Goal: Download file/media

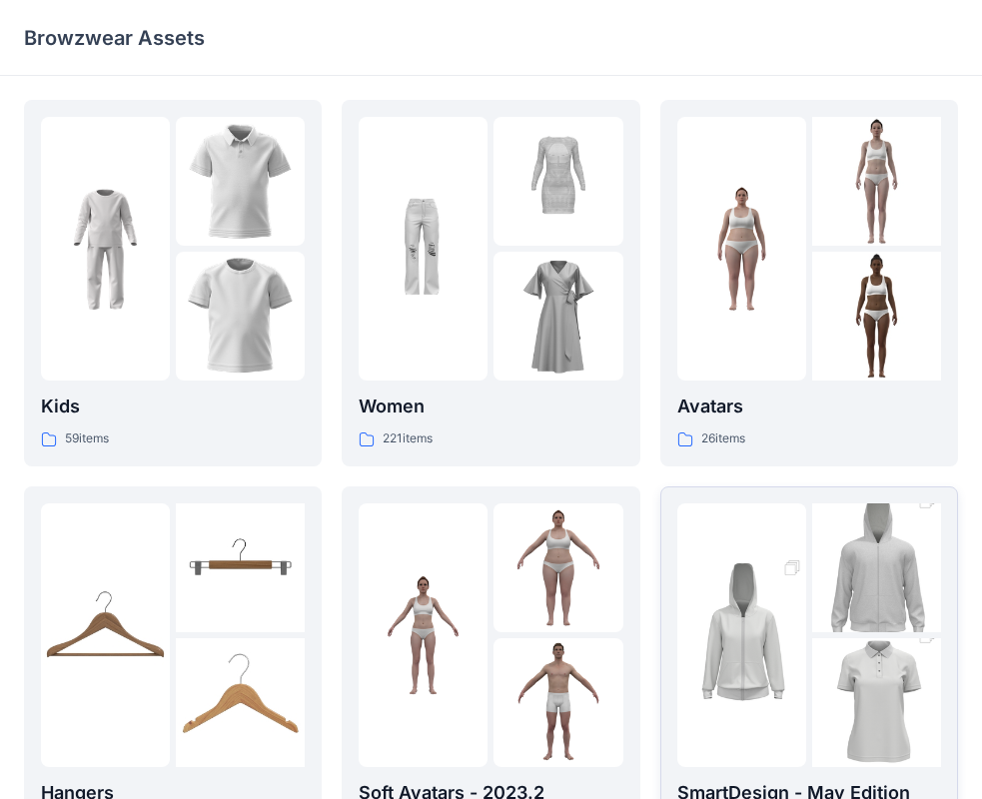
scroll to position [497, 0]
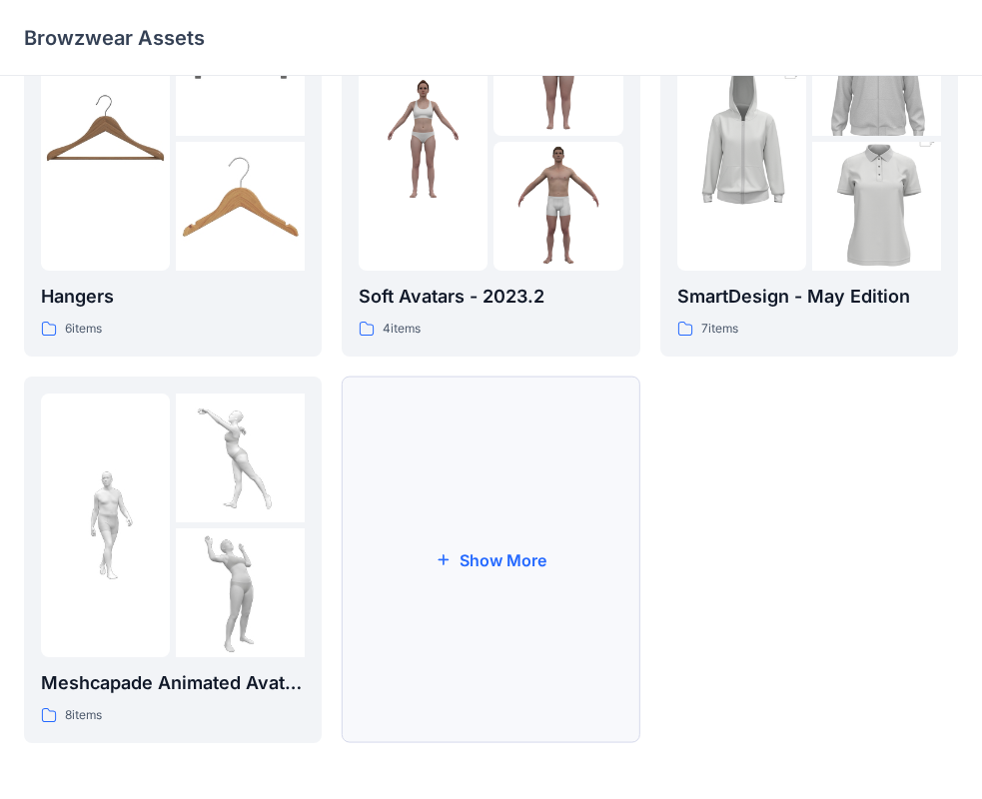
click at [586, 538] on button "Show More" at bounding box center [491, 560] width 298 height 367
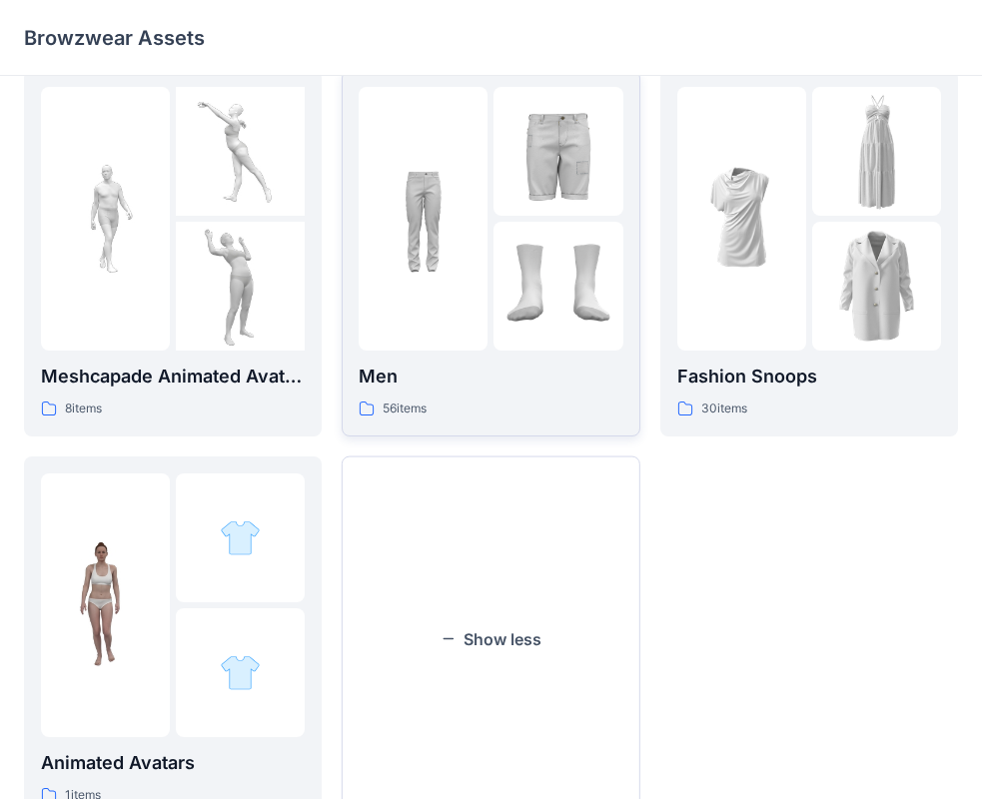
scroll to position [882, 0]
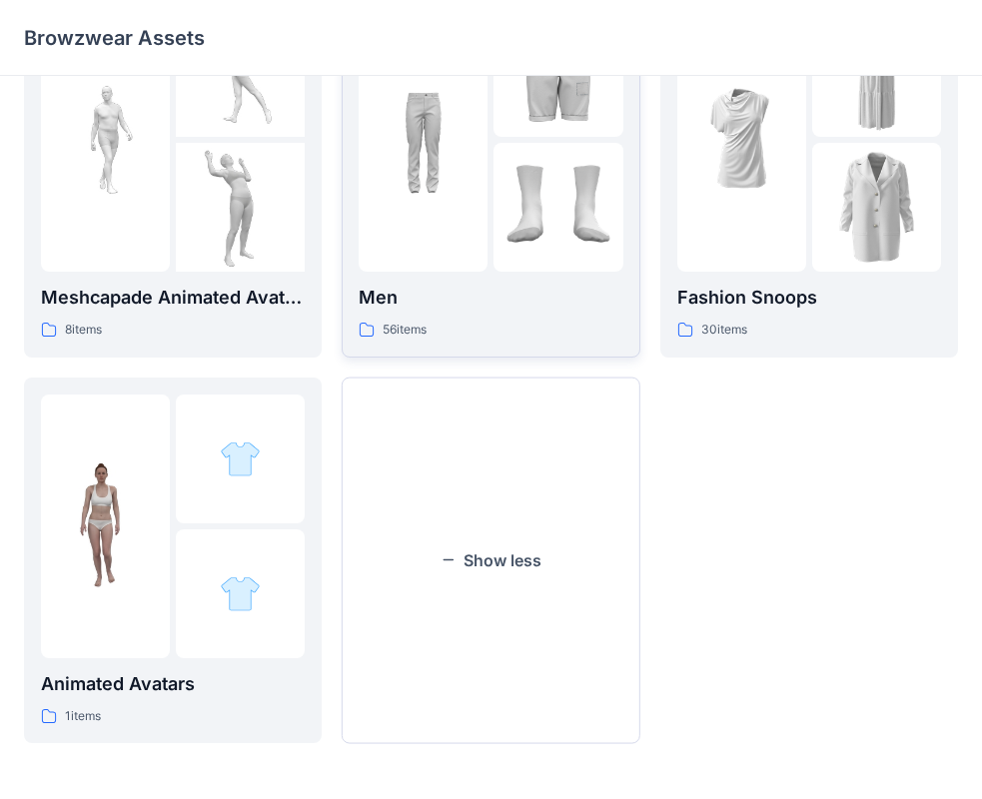
click at [448, 228] on div at bounding box center [423, 140] width 129 height 264
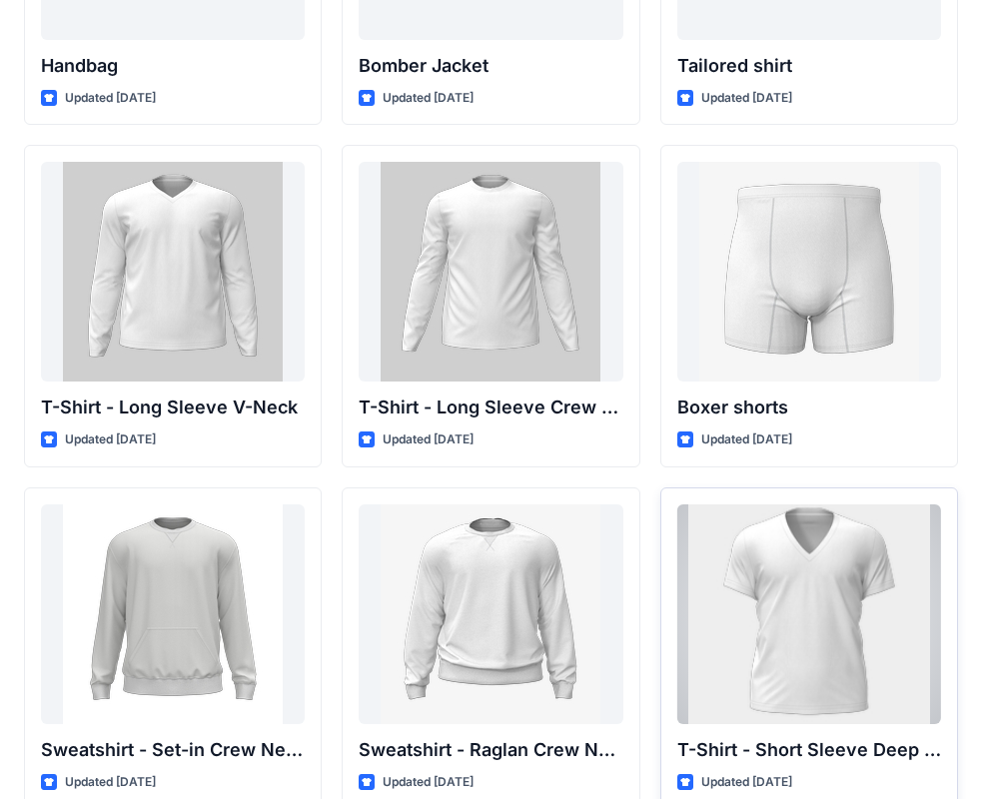
scroll to position [1315, 0]
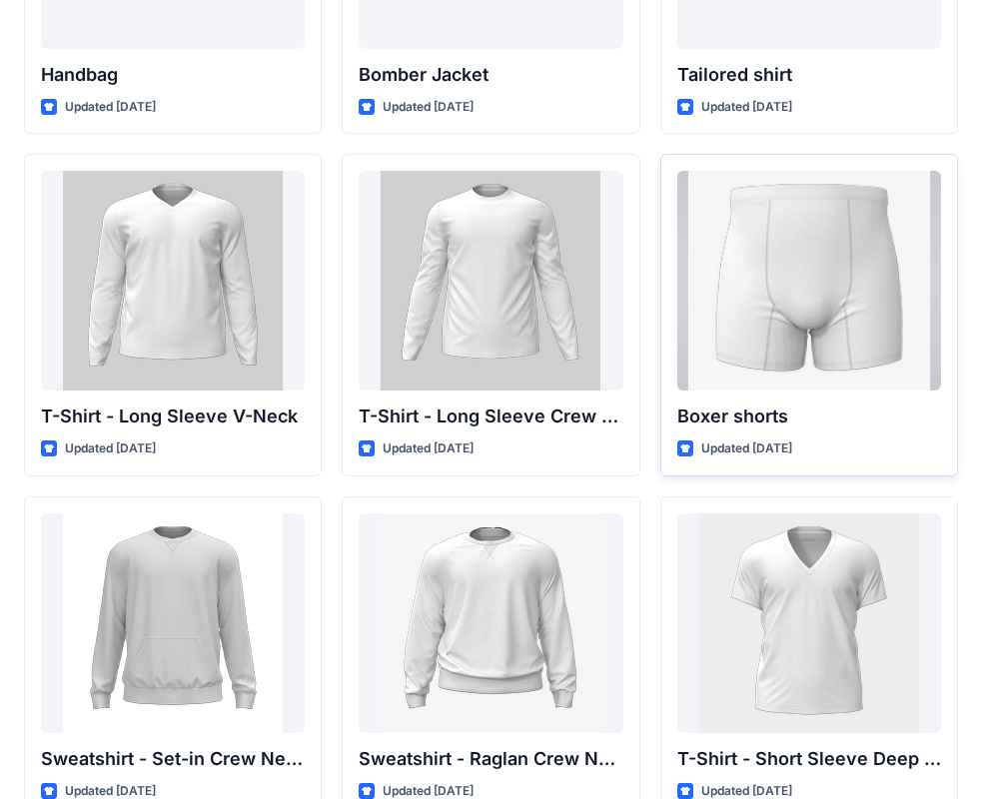
click at [815, 326] on div at bounding box center [809, 281] width 264 height 220
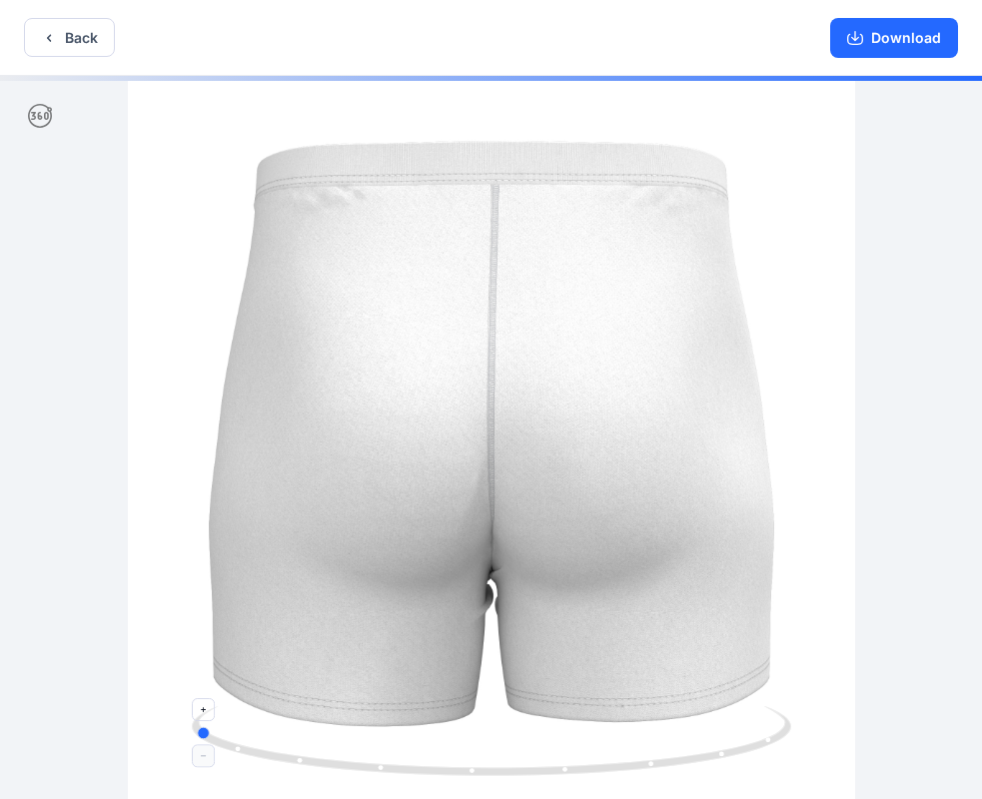
drag, startPoint x: 617, startPoint y: 757, endPoint x: 271, endPoint y: 756, distance: 346.7
click at [271, 756] on icon at bounding box center [494, 743] width 604 height 75
drag, startPoint x: 491, startPoint y: 773, endPoint x: 568, endPoint y: 776, distance: 78.0
click at [568, 776] on icon at bounding box center [494, 743] width 604 height 75
click at [65, 45] on button "Back" at bounding box center [69, 37] width 91 height 39
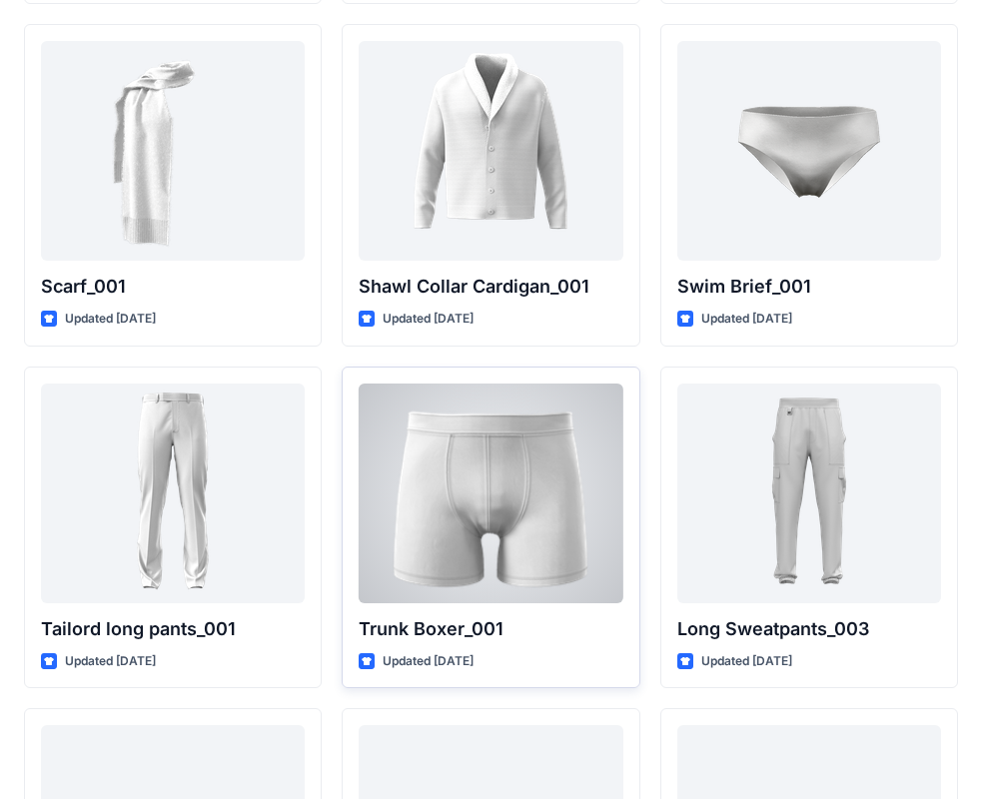
scroll to position [4508, 0]
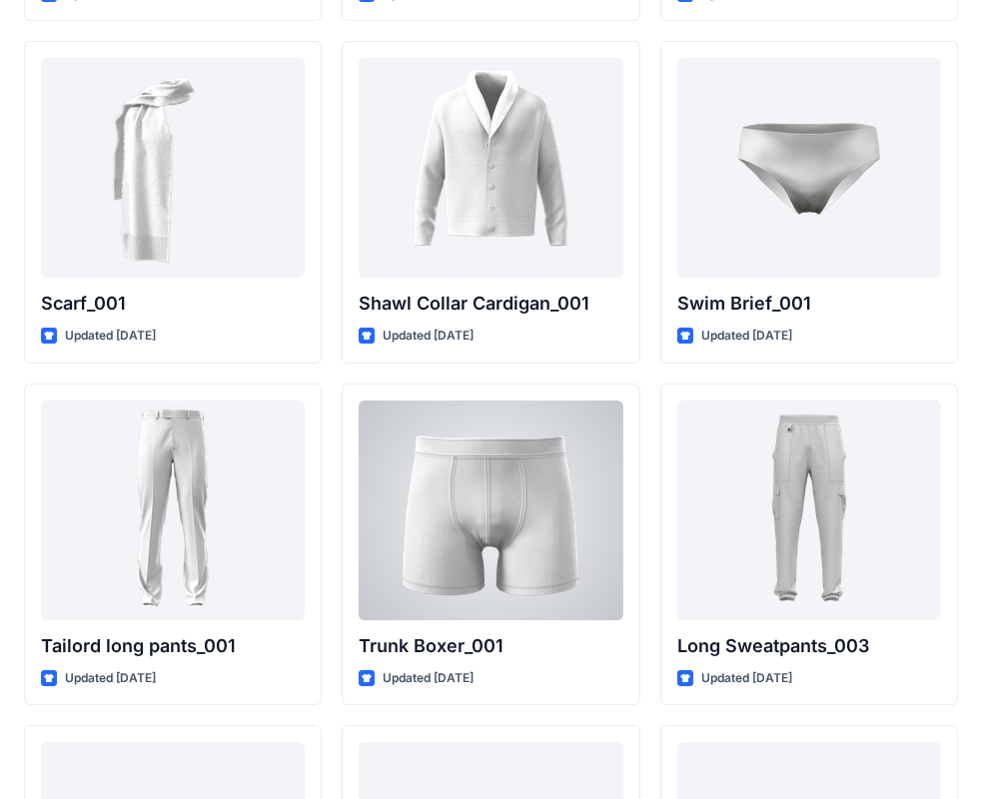
click at [491, 501] on div at bounding box center [491, 511] width 264 height 220
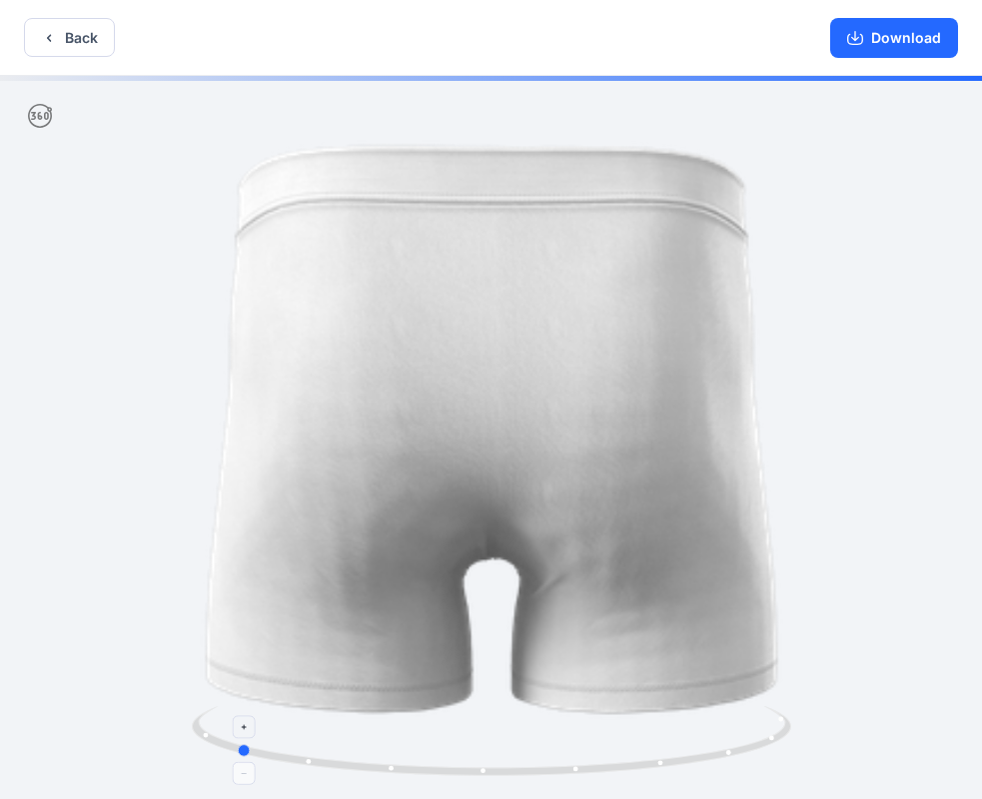
drag, startPoint x: 631, startPoint y: 765, endPoint x: 375, endPoint y: 752, distance: 257.1
click at [375, 752] on icon at bounding box center [494, 743] width 604 height 75
click at [889, 43] on button "Download" at bounding box center [894, 38] width 128 height 40
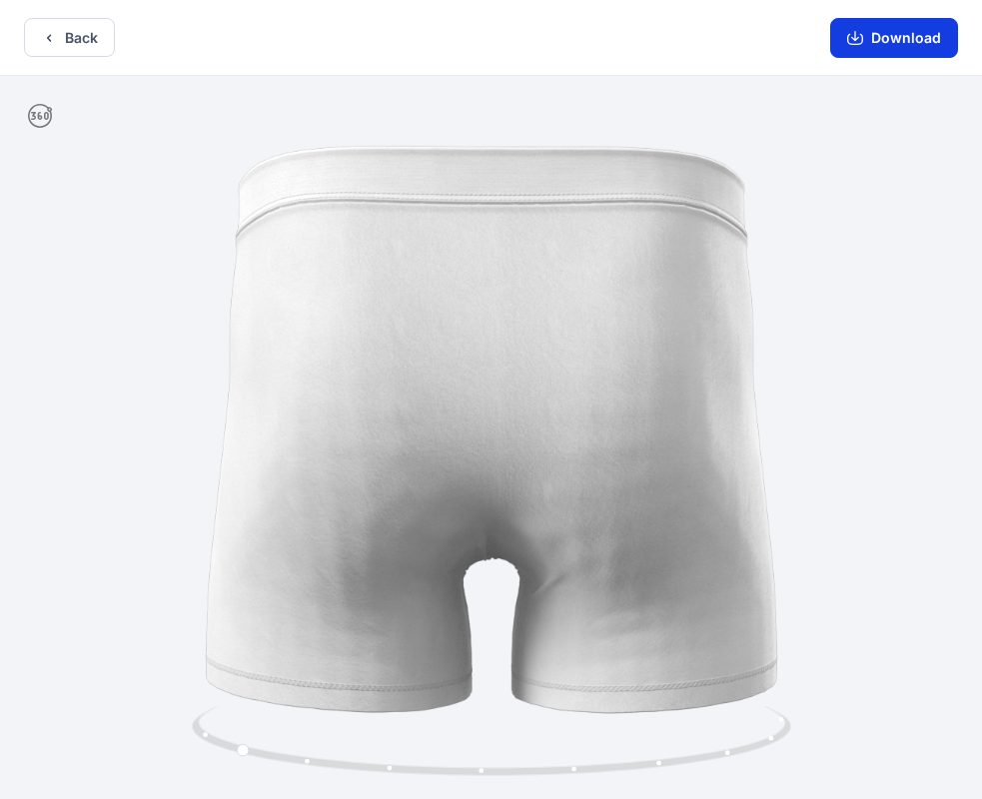
click at [861, 44] on icon "button" at bounding box center [855, 39] width 16 height 11
